Goal: Book appointment/travel/reservation

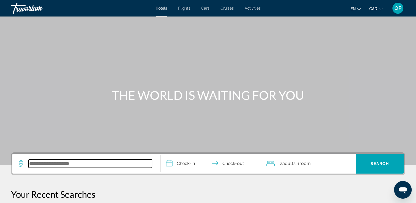
click at [52, 164] on input "Search widget" at bounding box center [90, 163] width 123 height 8
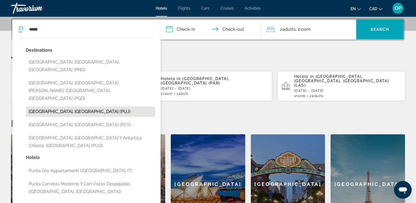
click at [52, 106] on button "Punta Cana, Dominican Republic (PUJ)" at bounding box center [90, 111] width 129 height 10
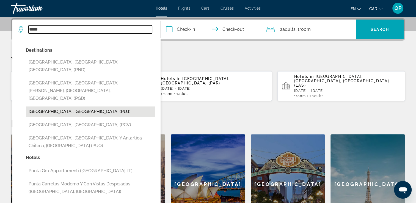
type input "**********"
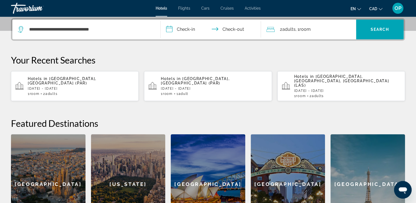
click at [187, 26] on input "**********" at bounding box center [211, 30] width 103 height 21
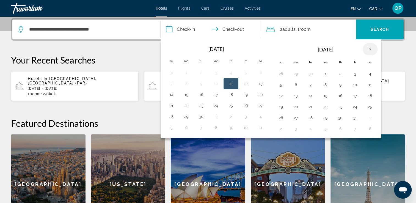
click at [368, 49] on th "Next month" at bounding box center [369, 49] width 15 height 12
click at [279, 115] on button "23" at bounding box center [280, 118] width 9 height 8
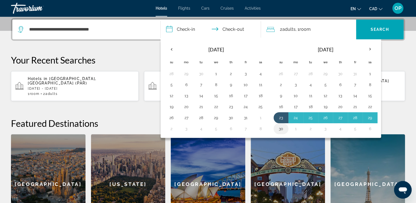
click at [279, 126] on button "30" at bounding box center [280, 129] width 9 height 8
type input "**********"
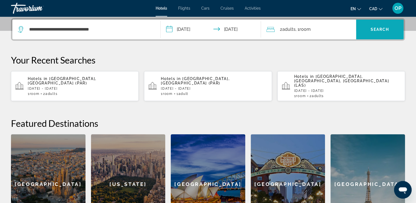
click at [383, 26] on span "Search widget" at bounding box center [380, 29] width 48 height 13
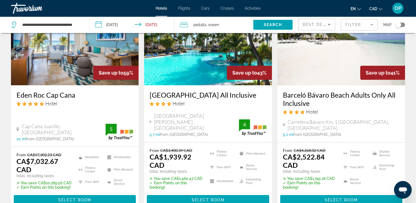
scroll to position [27, 0]
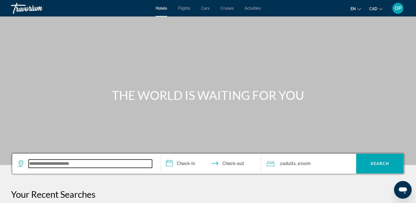
click at [73, 162] on input "Search widget" at bounding box center [90, 163] width 123 height 8
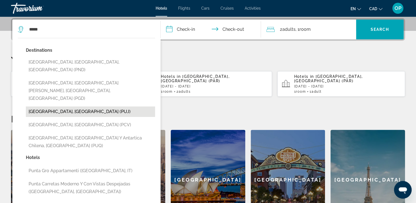
click at [53, 106] on button "[GEOGRAPHIC_DATA], [GEOGRAPHIC_DATA] (PUJ)" at bounding box center [90, 111] width 129 height 10
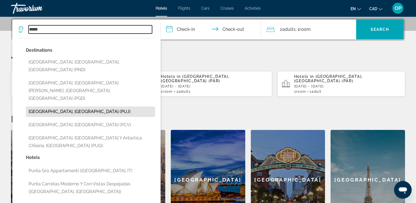
type input "**********"
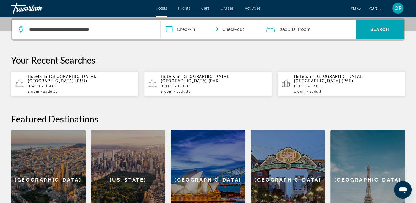
click at [186, 28] on input "**********" at bounding box center [211, 30] width 103 height 21
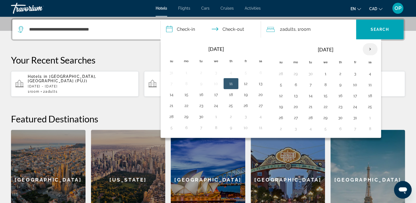
click at [369, 47] on th "Next month" at bounding box center [369, 49] width 15 height 12
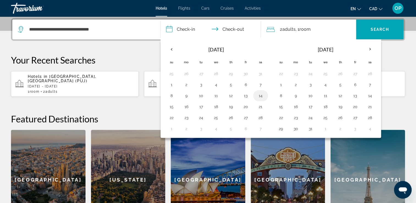
click at [256, 95] on button "14" at bounding box center [260, 96] width 9 height 8
click at [216, 107] on button "18" at bounding box center [216, 107] width 9 height 8
type input "**********"
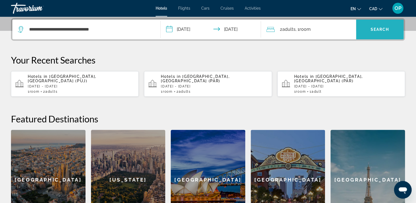
click at [372, 33] on span "Search widget" at bounding box center [380, 29] width 48 height 13
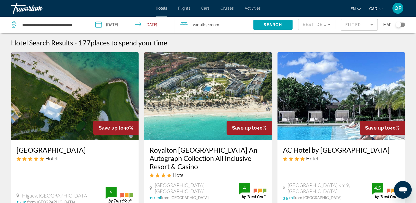
click at [118, 25] on input "**********" at bounding box center [133, 25] width 87 height 18
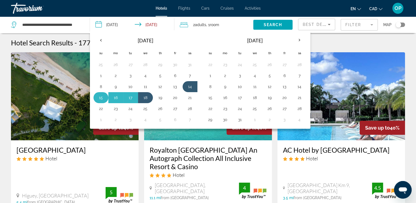
click at [101, 97] on button "15" at bounding box center [100, 98] width 9 height 8
click at [159, 98] on button "19" at bounding box center [160, 98] width 9 height 8
type input "**********"
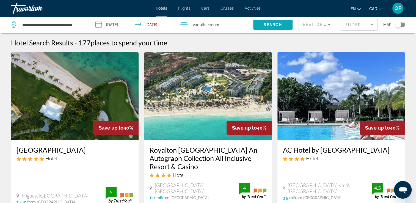
click at [278, 26] on span "Search" at bounding box center [272, 25] width 19 height 4
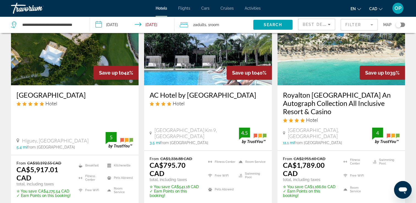
scroll to position [82, 0]
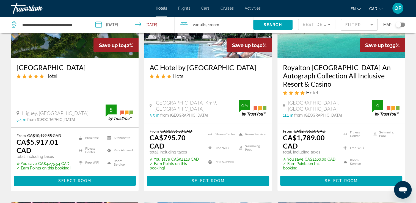
drag, startPoint x: 123, startPoint y: 45, endPoint x: 134, endPoint y: 46, distance: 10.7
click at [134, 46] on div "Save up to 42%" at bounding box center [115, 45] width 45 height 14
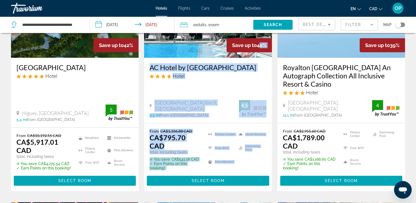
drag, startPoint x: 257, startPoint y: 46, endPoint x: 281, endPoint y: 46, distance: 24.2
drag, startPoint x: 390, startPoint y: 45, endPoint x: 398, endPoint y: 45, distance: 8.0
click at [398, 45] on div "Save up to 39%" at bounding box center [381, 45] width 45 height 14
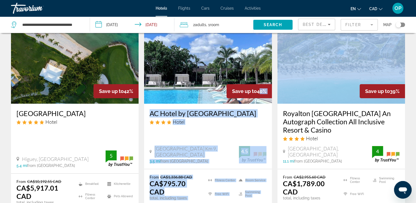
scroll to position [64, 0]
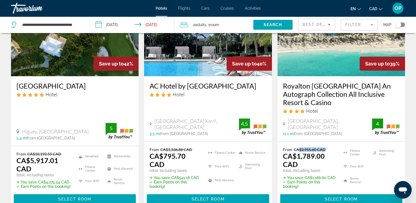
drag, startPoint x: 299, startPoint y: 148, endPoint x: 325, endPoint y: 151, distance: 26.5
click at [325, 151] on p "From CA$2,955.60 CAD" at bounding box center [310, 149] width 54 height 5
drag, startPoint x: 325, startPoint y: 151, endPoint x: 322, endPoint y: 158, distance: 8.1
click at [322, 158] on ins "CA$1,789.00 CAD" at bounding box center [304, 160] width 42 height 16
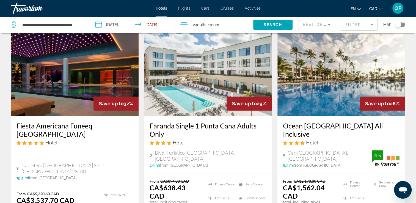
scroll to position [284, 0]
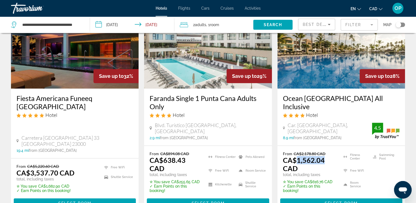
drag, startPoint x: 296, startPoint y: 159, endPoint x: 333, endPoint y: 161, distance: 37.7
click at [333, 161] on p "CA$1,562.04 CAD" at bounding box center [310, 164] width 54 height 16
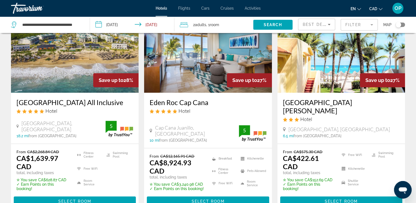
scroll to position [559, 0]
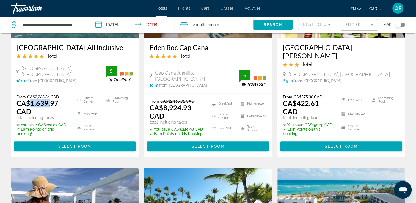
drag, startPoint x: 31, startPoint y: 101, endPoint x: 49, endPoint y: 100, distance: 18.4
click at [49, 100] on ins "CA$1,639.97 CAD" at bounding box center [37, 107] width 42 height 16
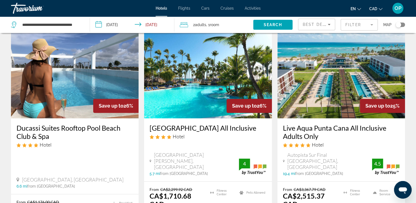
scroll to position [724, 0]
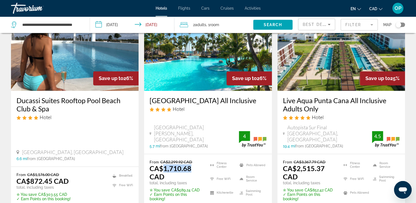
drag, startPoint x: 165, startPoint y: 160, endPoint x: 188, endPoint y: 159, distance: 23.6
click at [188, 164] on ins "CA$1,710.68 CAD" at bounding box center [171, 172] width 42 height 16
click at [199, 112] on div "Hotel" at bounding box center [208, 109] width 117 height 6
drag, startPoint x: 162, startPoint y: 160, endPoint x: 189, endPoint y: 160, distance: 26.9
click at [189, 164] on ins "CA$1,710.68 CAD" at bounding box center [171, 172] width 42 height 16
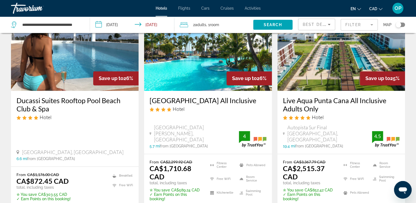
click at [273, 107] on app-hotels-search-item "Save up to 26% [GEOGRAPHIC_DATA] All Inclusive Hotel [GEOGRAPHIC_DATA][PERSON_N…" at bounding box center [207, 112] width 133 height 219
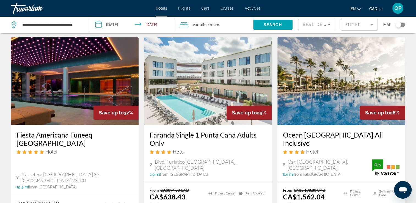
scroll to position [275, 0]
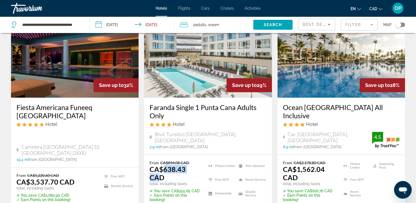
drag, startPoint x: 162, startPoint y: 178, endPoint x: 197, endPoint y: 179, distance: 35.2
click at [186, 179] on ins "CA$638.43 CAD" at bounding box center [168, 173] width 36 height 16
click at [139, 131] on div "Fiesta Americana Funeeq [GEOGRAPHIC_DATA] Hotel Carretera [GEOGRAPHIC_DATA] 33 …" at bounding box center [75, 133] width 128 height 70
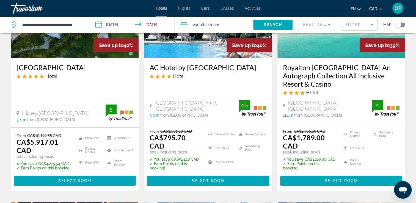
scroll to position [0, 0]
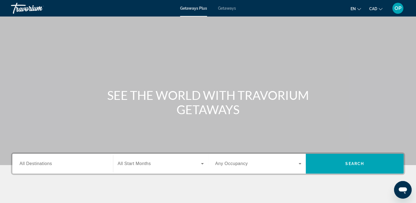
click at [55, 161] on input "Destination All Destinations" at bounding box center [63, 163] width 86 height 7
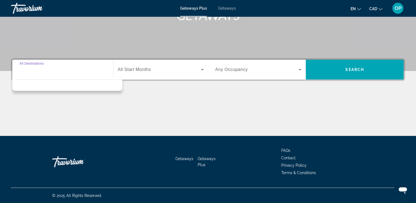
click at [72, 72] on input "Destination All Destinations" at bounding box center [63, 70] width 86 height 7
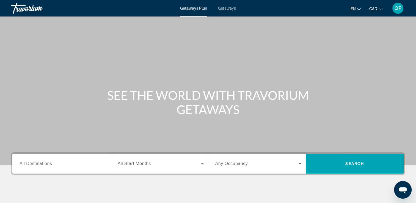
click at [60, 164] on input "Destination All Destinations" at bounding box center [63, 163] width 86 height 7
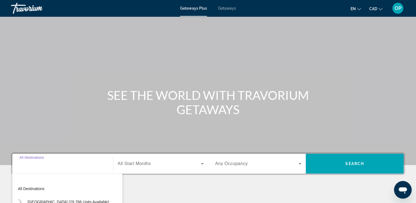
scroll to position [94, 0]
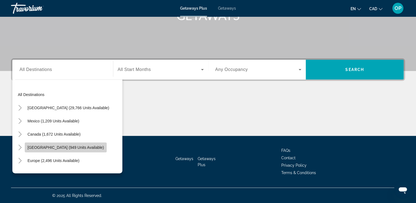
click at [43, 146] on span "[GEOGRAPHIC_DATA] (949 units available)" at bounding box center [65, 147] width 76 height 4
type input "**********"
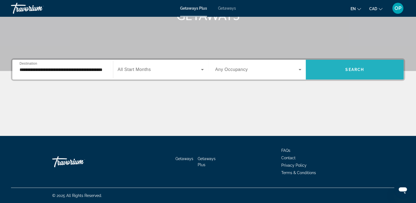
click at [346, 73] on span "Search widget" at bounding box center [355, 69] width 98 height 13
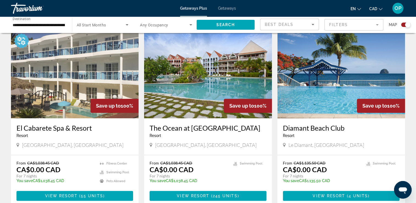
scroll to position [220, 0]
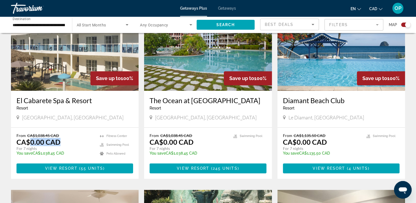
drag, startPoint x: 30, startPoint y: 142, endPoint x: 61, endPoint y: 143, distance: 31.3
click at [61, 143] on div "From CA$1,038.45 CAD CA$0.00 CAD For 7 nights You save CA$1,038.45 CAD temp" at bounding box center [55, 146] width 78 height 26
click at [139, 121] on div "El Cabarete Spa & Resort Resort - This is an adults only resort Cabarete Puerto…" at bounding box center [75, 109] width 128 height 37
drag, startPoint x: 31, startPoint y: 140, endPoint x: 59, endPoint y: 143, distance: 28.7
click at [59, 143] on p "CA$0.00 CAD" at bounding box center [38, 142] width 44 height 8
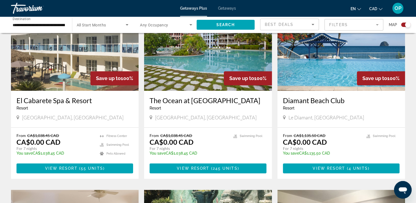
click at [143, 114] on app-exchanges-search-item "Save up to 100% The Ocean at Taino Beach Resort - This is an adults only resort…" at bounding box center [207, 91] width 133 height 176
drag, startPoint x: 29, startPoint y: 142, endPoint x: 62, endPoint y: 147, distance: 33.5
click at [62, 147] on div "From CA$1,038.45 CAD CA$0.00 CAD For 7 nights You save CA$1,038.45 CAD temp" at bounding box center [55, 146] width 78 height 26
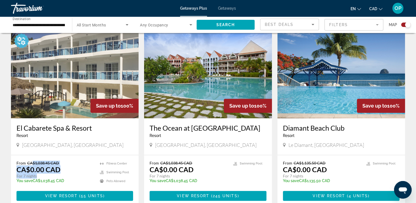
drag, startPoint x: 31, startPoint y: 164, endPoint x: 64, endPoint y: 175, distance: 34.7
click at [64, 175] on div "From CA$1,038.45 CAD CA$0.00 CAD For 7 nights You save CA$1,038.45 CAD temp" at bounding box center [55, 173] width 78 height 26
drag, startPoint x: 64, startPoint y: 175, endPoint x: 126, endPoint y: 134, distance: 74.2
click at [126, 134] on div "Resort - This is an adults only resort" at bounding box center [74, 135] width 117 height 4
drag, startPoint x: 71, startPoint y: 146, endPoint x: 116, endPoint y: 147, distance: 44.8
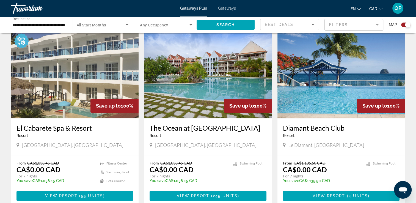
click at [116, 147] on div "Cabarete Puerto Plata, Dominican Republic" at bounding box center [74, 145] width 117 height 6
drag, startPoint x: 29, startPoint y: 170, endPoint x: 62, endPoint y: 174, distance: 32.9
click at [62, 174] on div "From CA$1,038.45 CAD CA$0.00 CAD For 7 nights You save CA$1,038.45 CAD temp" at bounding box center [55, 173] width 78 height 26
click at [9, 143] on app-exchanges-search-item "Save up to 100% Optional All-Inclusive This price is ACCOMMODATION ONLY. You wi…" at bounding box center [74, 118] width 133 height 176
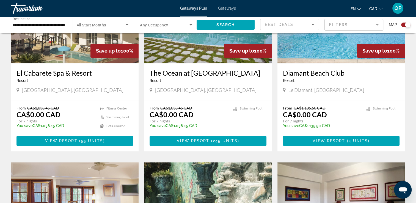
scroll to position [330, 0]
